Goal: Find specific page/section: Find specific page/section

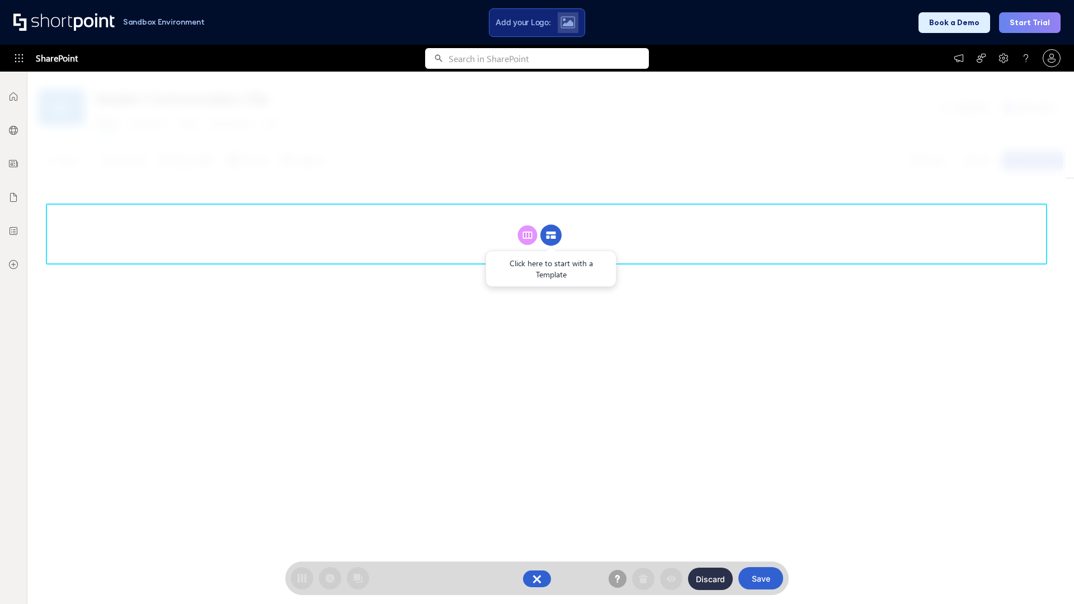
click at [551, 235] on circle at bounding box center [550, 235] width 21 height 21
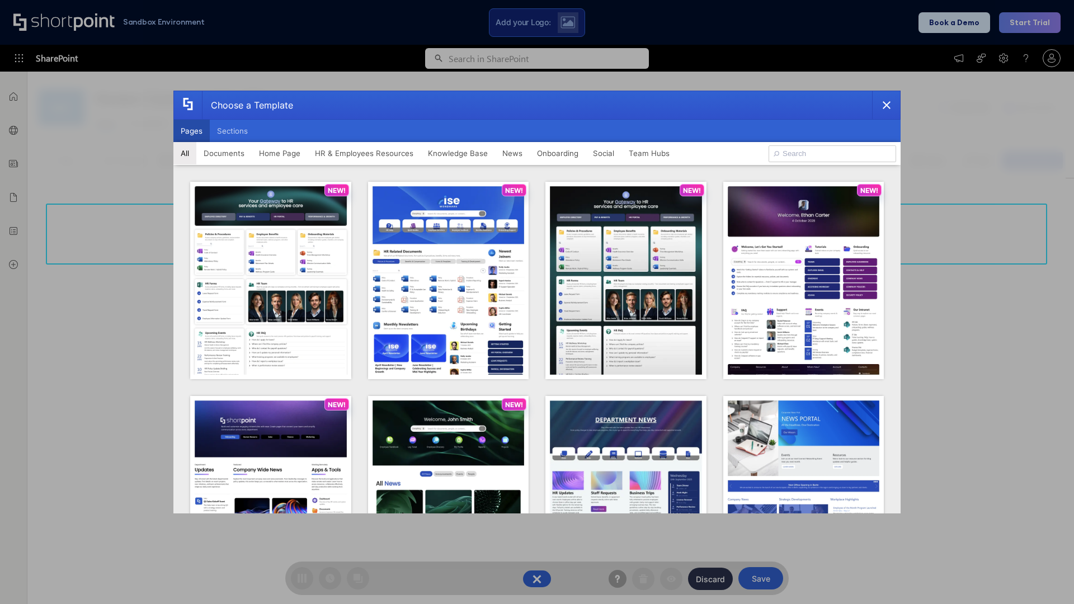
click at [191, 131] on button "Pages" at bounding box center [191, 131] width 36 height 22
type input "HR 6"
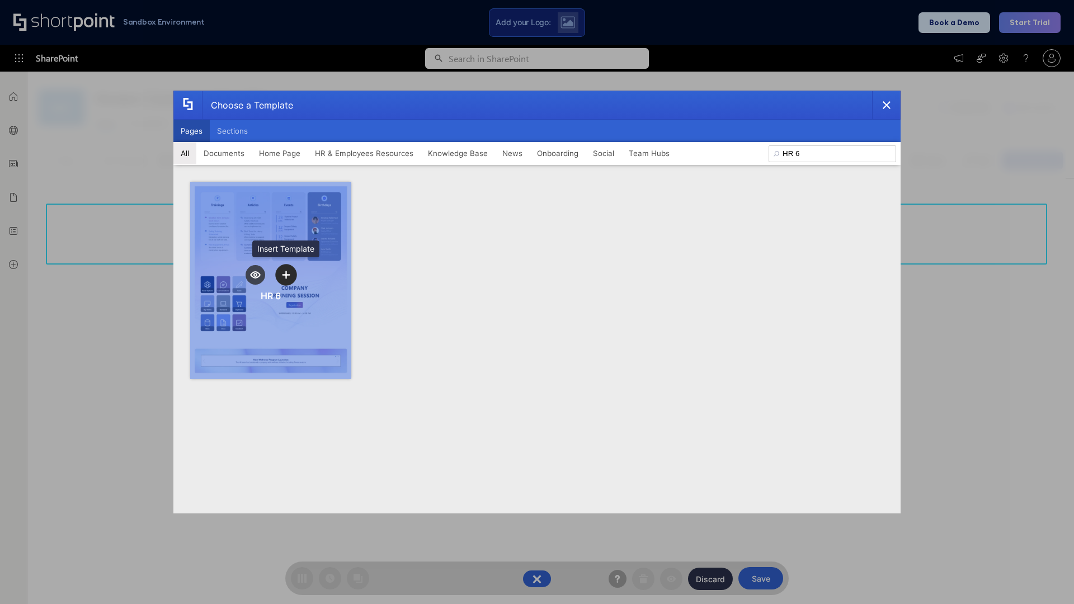
click at [286, 275] on icon "template selector" at bounding box center [286, 275] width 8 height 8
